Goal: Subscribe to service/newsletter

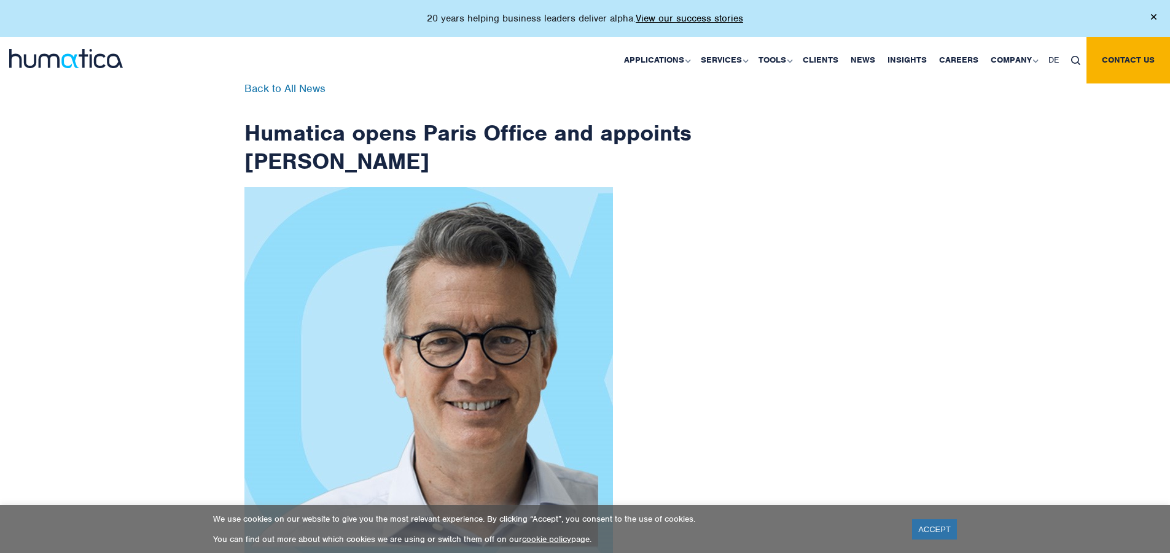
scroll to position [1959, 0]
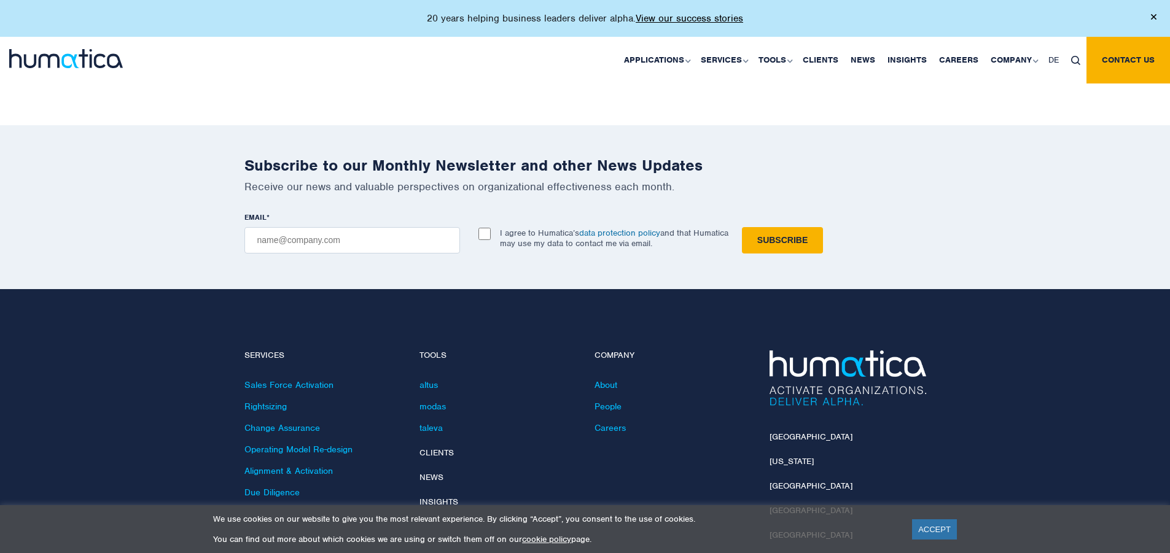
checkbox input "true"
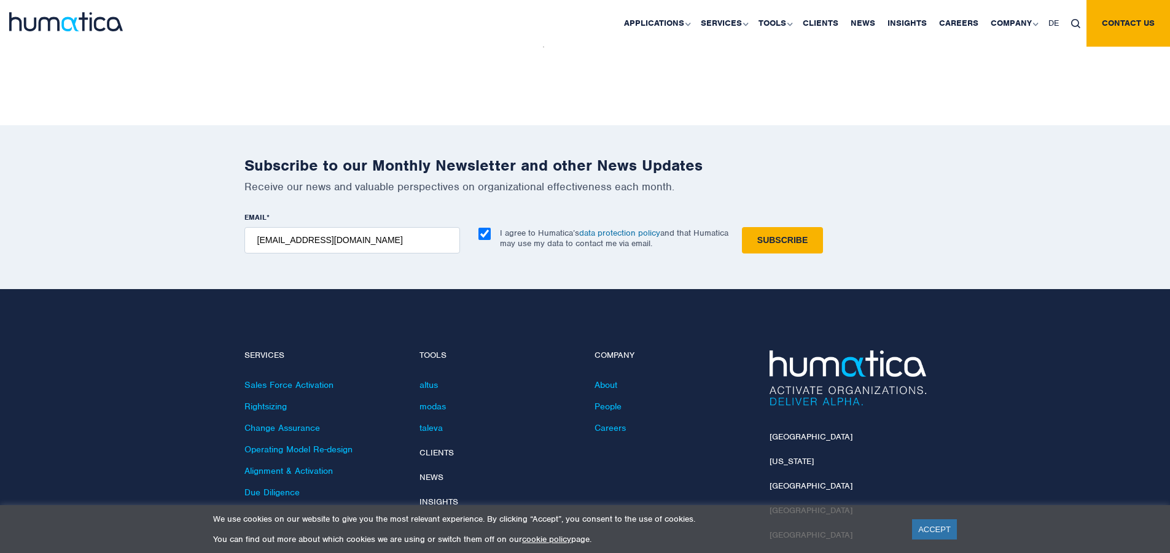
type input "[EMAIL_ADDRESS][DOMAIN_NAME]"
click at [742, 227] on input "Subscribe" at bounding box center [782, 240] width 81 height 26
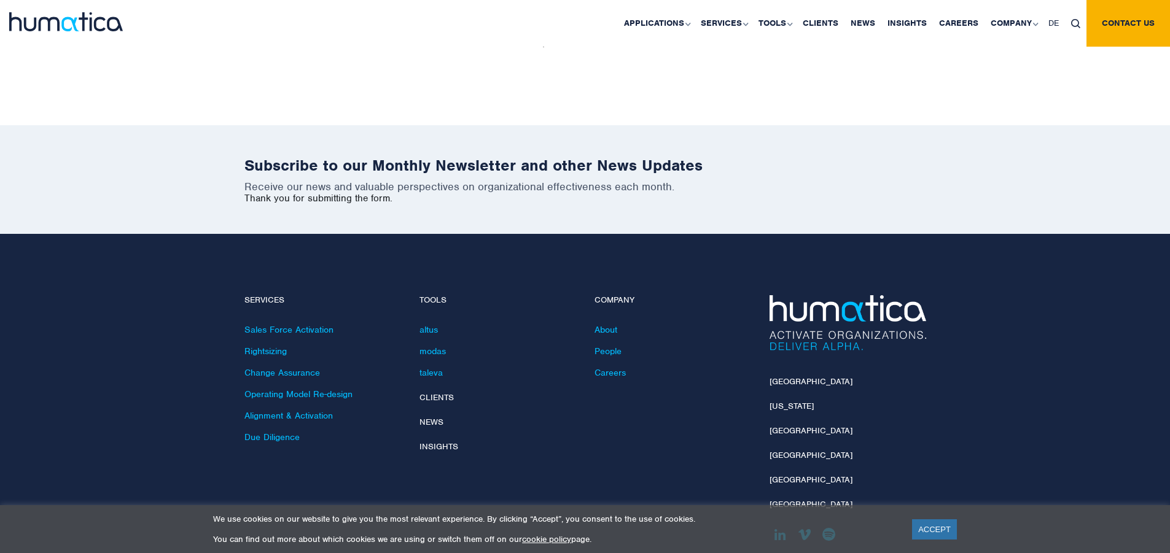
scroll to position [1903, 0]
